Goal: Use online tool/utility: Utilize a website feature to perform a specific function

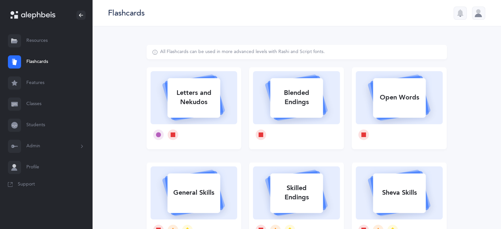
select select
select select "single"
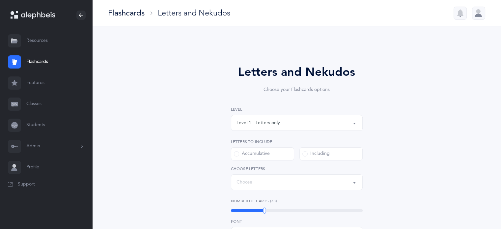
click at [200, 96] on div "Letters and Nekudos Choose your Flashcards options Level 1 - Letters only Level…" at bounding box center [296, 228] width 300 height 366
select select "27"
click at [304, 153] on span at bounding box center [304, 153] width 5 height 5
click at [0, 0] on input "Including" at bounding box center [0, 0] width 0 height 0
click at [350, 183] on div "Letters: All Letters" at bounding box center [296, 181] width 120 height 11
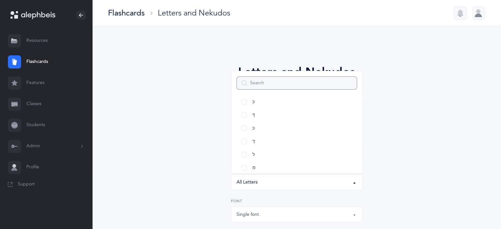
scroll to position [165, 0]
click at [246, 101] on link "כּ" at bounding box center [296, 99] width 120 height 13
select select "82"
click at [244, 127] on link "כ" at bounding box center [296, 126] width 120 height 13
click at [244, 112] on link "ךּ" at bounding box center [296, 113] width 120 height 13
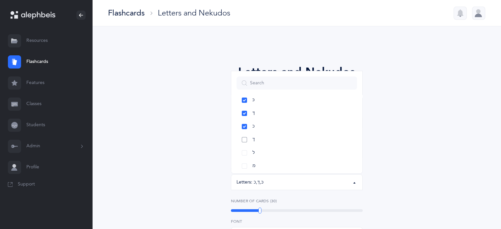
click at [243, 138] on link "ך" at bounding box center [296, 139] width 120 height 13
click at [243, 145] on link "פּ" at bounding box center [296, 146] width 120 height 13
click at [245, 158] on link "פ" at bounding box center [296, 159] width 120 height 13
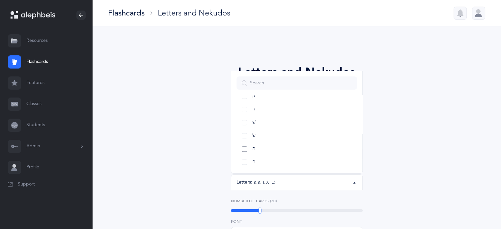
click at [244, 147] on link "תּ" at bounding box center [296, 148] width 120 height 13
click at [245, 163] on link "ת" at bounding box center [296, 161] width 120 height 13
click at [244, 130] on link "שׂ" at bounding box center [296, 135] width 120 height 13
click at [244, 121] on link "שׁ" at bounding box center [296, 122] width 120 height 13
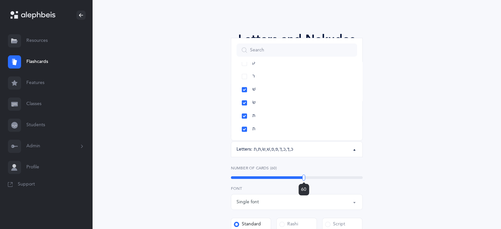
drag, startPoint x: 258, startPoint y: 177, endPoint x: 304, endPoint y: 186, distance: 46.6
click at [304, 179] on div "60" at bounding box center [297, 177] width 132 height 3
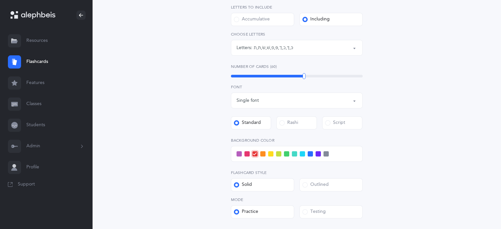
scroll to position [198, 0]
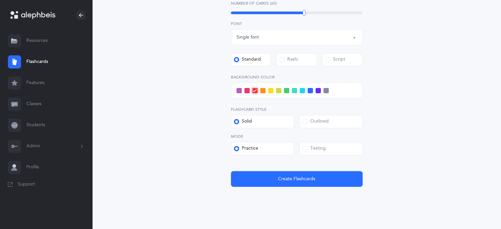
click at [305, 150] on span at bounding box center [304, 148] width 5 height 5
click at [0, 0] on input "Testing" at bounding box center [0, 0] width 0 height 0
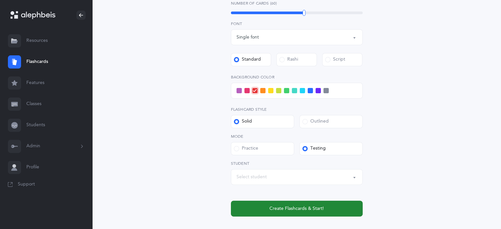
click at [285, 204] on button "Create Flashcards & Start!" at bounding box center [297, 208] width 132 height 16
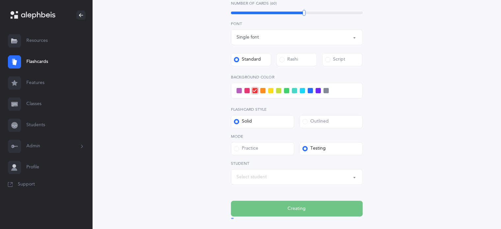
scroll to position [0, 0]
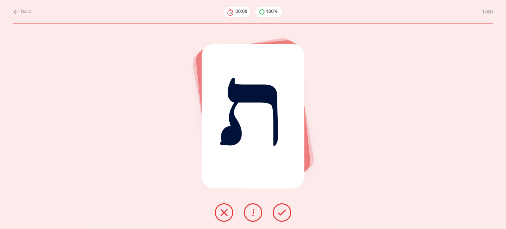
click at [223, 214] on icon at bounding box center [224, 212] width 8 height 8
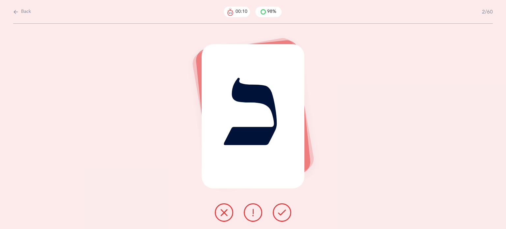
click at [278, 215] on icon at bounding box center [282, 212] width 8 height 8
click at [285, 216] on icon at bounding box center [282, 212] width 8 height 8
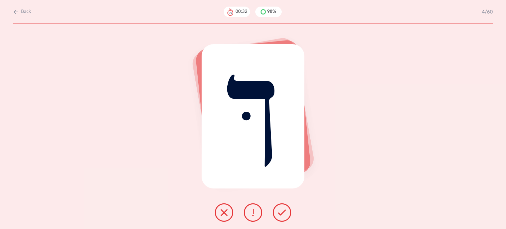
click at [285, 216] on icon at bounding box center [282, 212] width 8 height 8
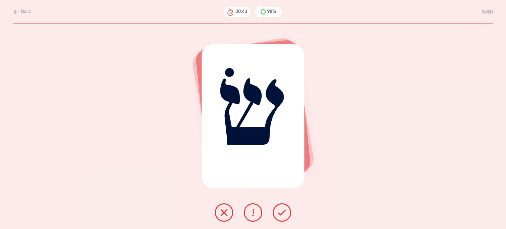
drag, startPoint x: 217, startPoint y: 212, endPoint x: 228, endPoint y: 214, distance: 12.1
click at [218, 212] on button at bounding box center [224, 212] width 18 height 18
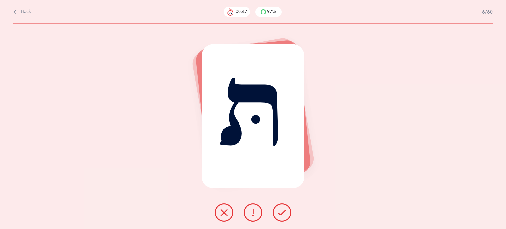
click at [283, 214] on icon at bounding box center [282, 212] width 8 height 8
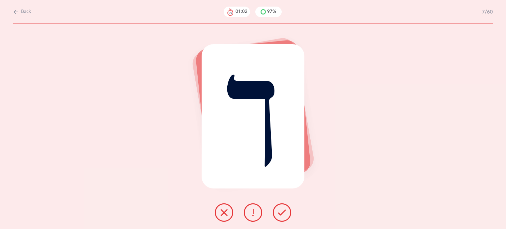
click at [283, 214] on icon at bounding box center [282, 212] width 8 height 8
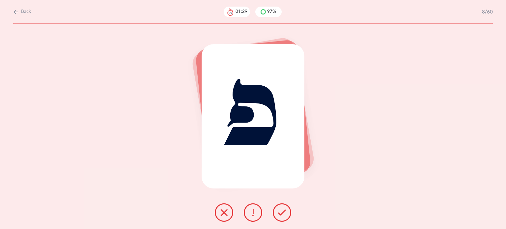
click at [222, 210] on icon at bounding box center [224, 212] width 8 height 8
click at [285, 212] on icon at bounding box center [282, 212] width 8 height 8
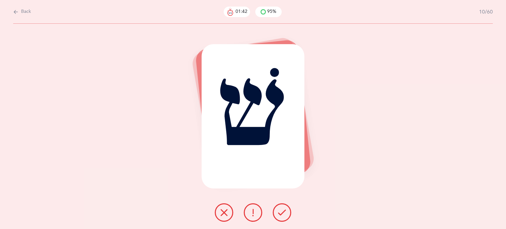
click at [221, 213] on icon at bounding box center [224, 212] width 8 height 8
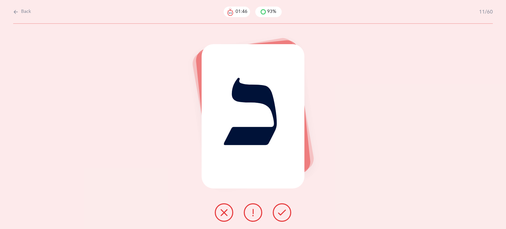
click at [226, 210] on icon at bounding box center [224, 212] width 8 height 8
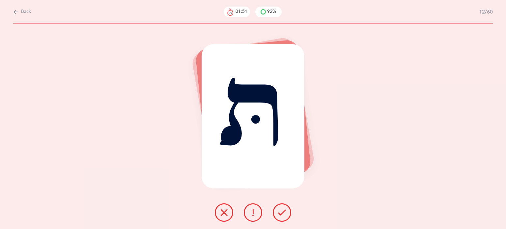
click at [23, 11] on span "Back" at bounding box center [26, 12] width 10 height 7
select select "82"
select select "single"
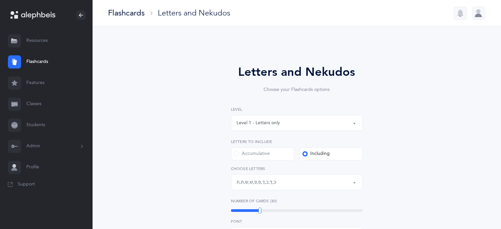
scroll to position [70, 0]
click at [353, 182] on button "Letters: כּ , ךּ , כ , [DEMOGRAPHIC_DATA] , פּ , פ , שׁ , שׂ , תּ , ת" at bounding box center [297, 182] width 132 height 16
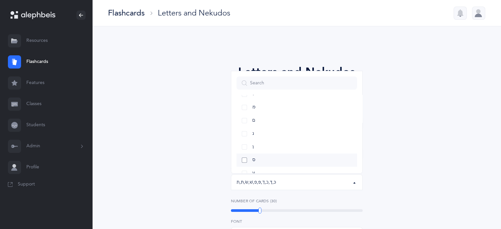
scroll to position [289, 0]
click at [242, 119] on link "פּ" at bounding box center [296, 120] width 120 height 13
click at [243, 134] on link "פ" at bounding box center [296, 133] width 120 height 13
click at [243, 146] on link "שׁ" at bounding box center [296, 146] width 120 height 13
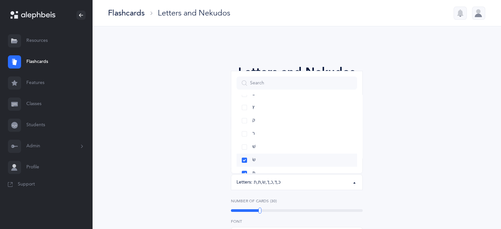
click at [247, 158] on link "שׂ" at bounding box center [296, 159] width 120 height 13
click at [246, 149] on link "תּ" at bounding box center [296, 148] width 120 height 13
click at [245, 160] on link "ת" at bounding box center [296, 161] width 120 height 13
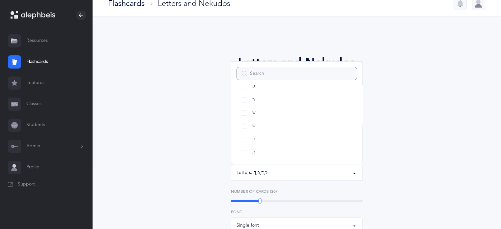
scroll to position [0, 0]
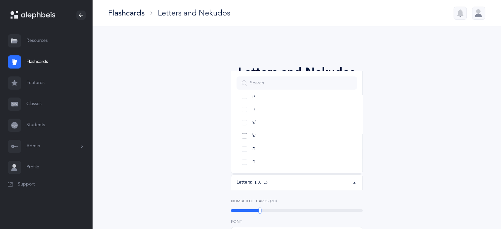
click at [245, 138] on link "שׂ" at bounding box center [296, 135] width 120 height 13
click at [240, 122] on link "שׁ" at bounding box center [296, 122] width 120 height 13
click at [245, 121] on link "ך" at bounding box center [296, 122] width 120 height 13
click at [243, 112] on link "כ" at bounding box center [296, 109] width 120 height 13
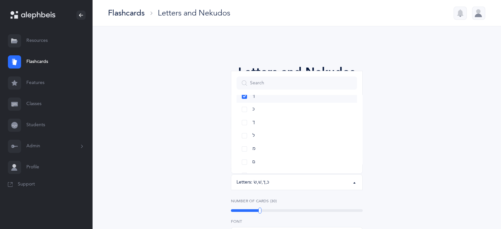
click at [241, 95] on link "ךּ" at bounding box center [296, 96] width 120 height 13
drag, startPoint x: 259, startPoint y: 207, endPoint x: 263, endPoint y: 205, distance: 4.4
click at [231, 206] on div "Number of Cards (10) 10" at bounding box center [297, 205] width 132 height 15
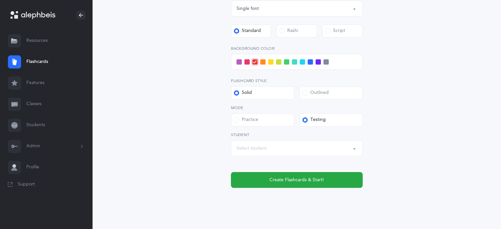
scroll to position [230, 0]
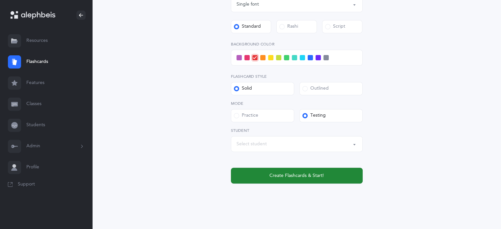
click at [313, 176] on span "Create Flashcards & Start!" at bounding box center [296, 175] width 54 height 7
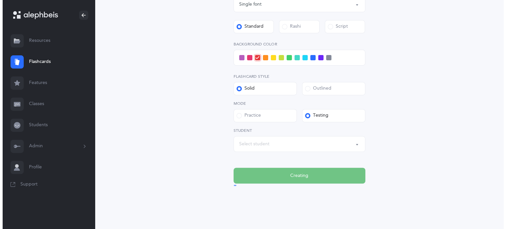
scroll to position [0, 0]
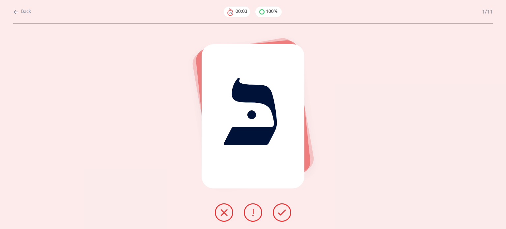
click at [286, 216] on button at bounding box center [282, 212] width 18 height 18
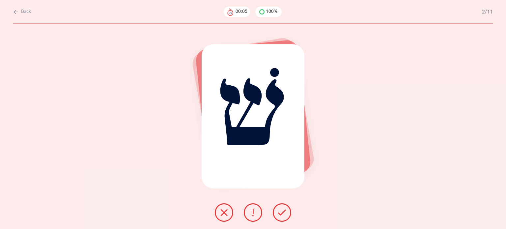
click at [286, 216] on button at bounding box center [282, 212] width 18 height 18
click at [285, 215] on icon at bounding box center [282, 212] width 8 height 8
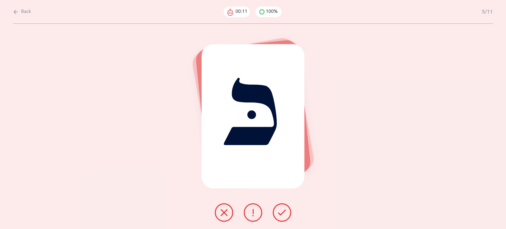
click at [285, 214] on icon at bounding box center [282, 212] width 8 height 8
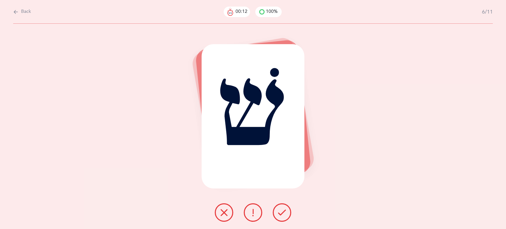
click at [285, 214] on icon at bounding box center [282, 212] width 8 height 8
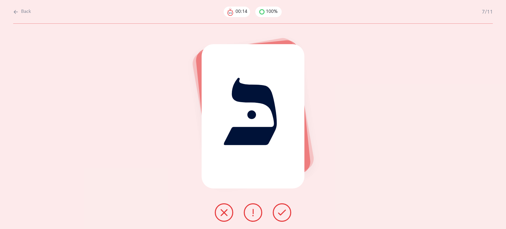
click at [285, 214] on icon at bounding box center [282, 212] width 8 height 8
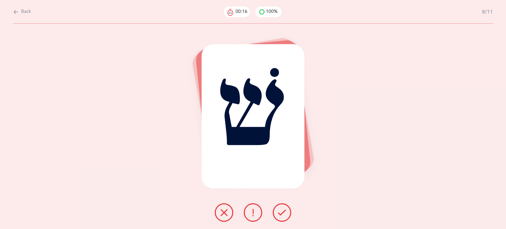
click at [285, 214] on icon at bounding box center [282, 212] width 8 height 8
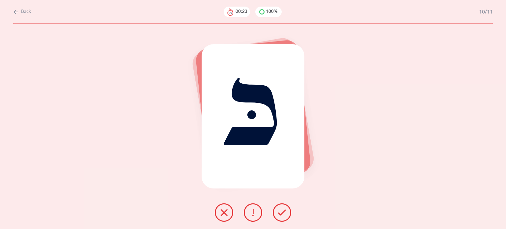
click at [285, 214] on icon at bounding box center [282, 212] width 8 height 8
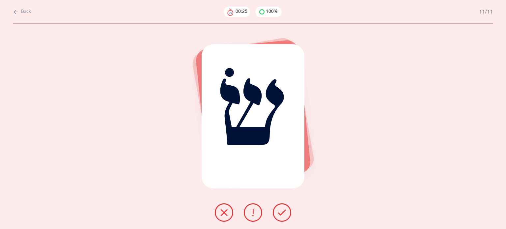
click at [285, 214] on icon at bounding box center [282, 212] width 8 height 8
